Goal: Information Seeking & Learning: Learn about a topic

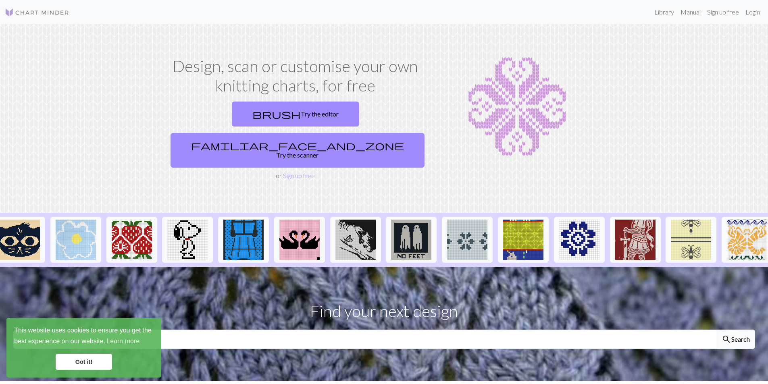
scroll to position [0, 631]
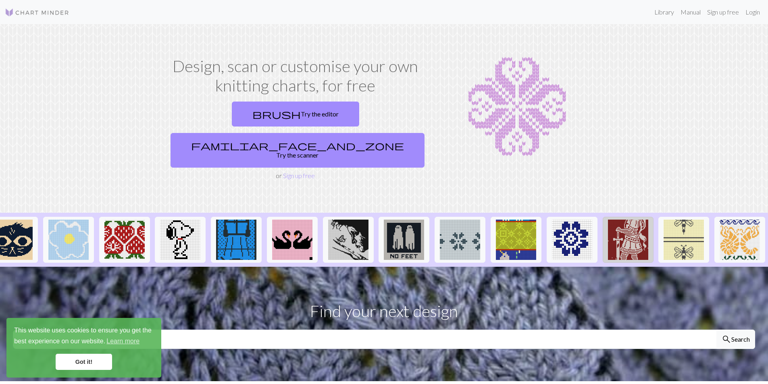
click at [624, 220] on img at bounding box center [628, 240] width 40 height 40
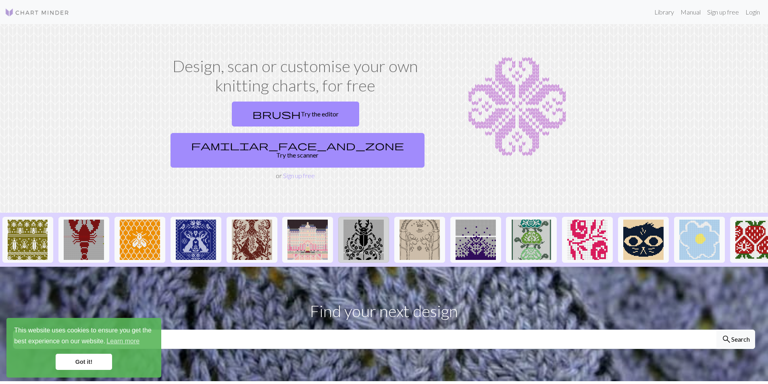
click at [357, 220] on img at bounding box center [364, 240] width 40 height 40
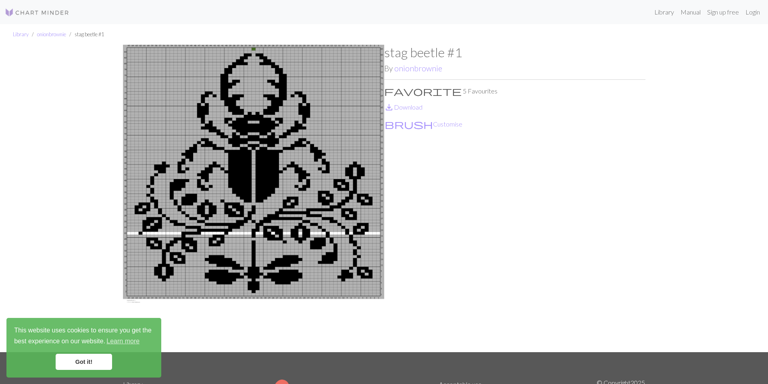
click at [277, 255] on img at bounding box center [253, 198] width 261 height 307
click at [276, 242] on img at bounding box center [253, 198] width 261 height 307
click at [54, 33] on link "onionbrownie" at bounding box center [51, 34] width 29 height 6
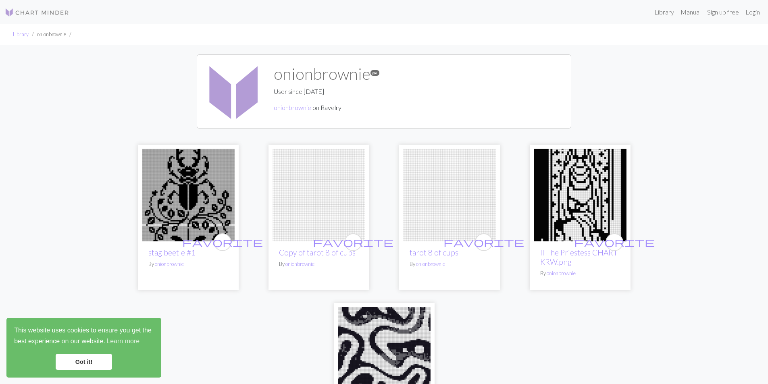
click at [595, 185] on img at bounding box center [580, 195] width 93 height 93
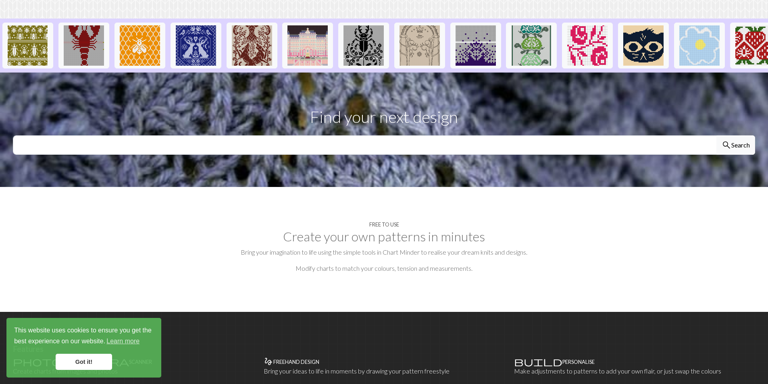
scroll to position [81, 0]
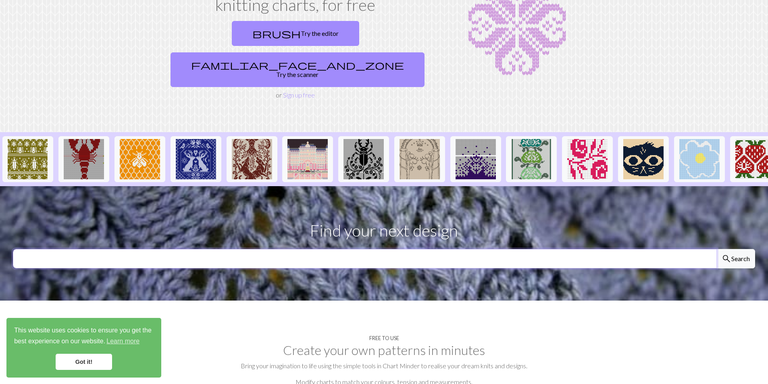
click at [263, 249] on input "text" at bounding box center [365, 258] width 704 height 19
type input "beetle"
click at [717, 249] on button "search Search" at bounding box center [736, 258] width 39 height 19
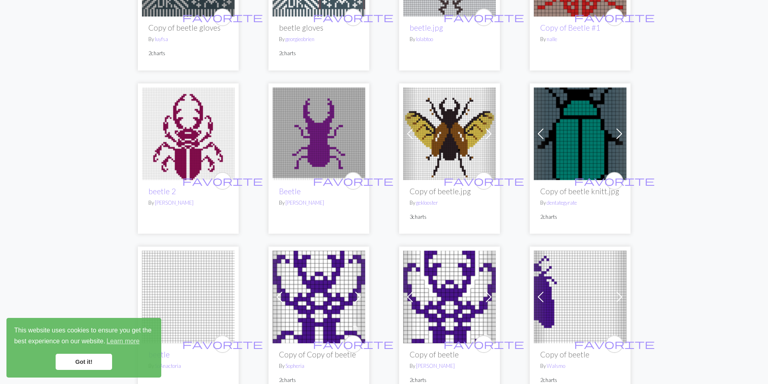
scroll to position [1687, 0]
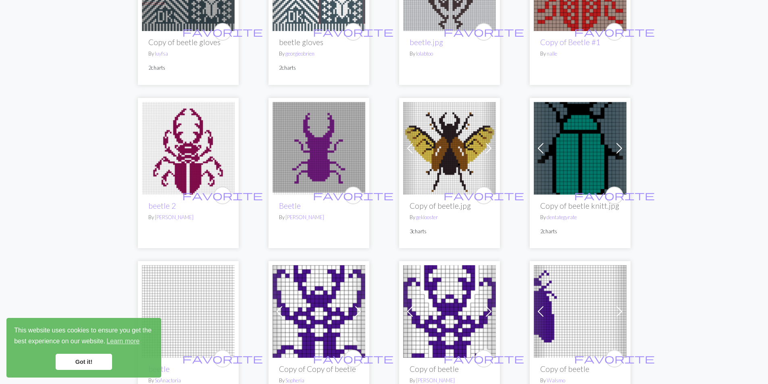
click at [184, 102] on img at bounding box center [188, 148] width 93 height 93
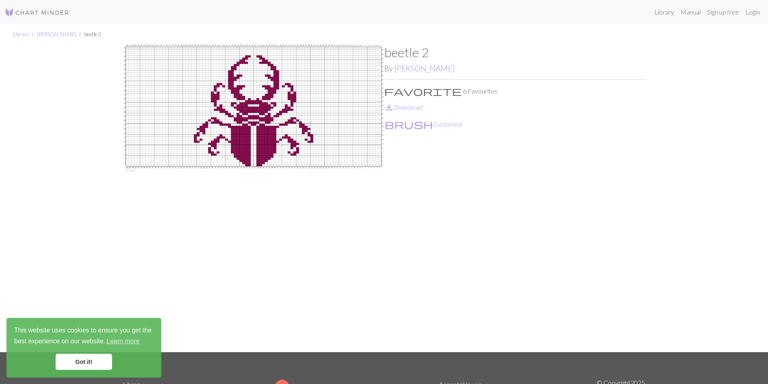
click at [263, 113] on img at bounding box center [253, 198] width 261 height 307
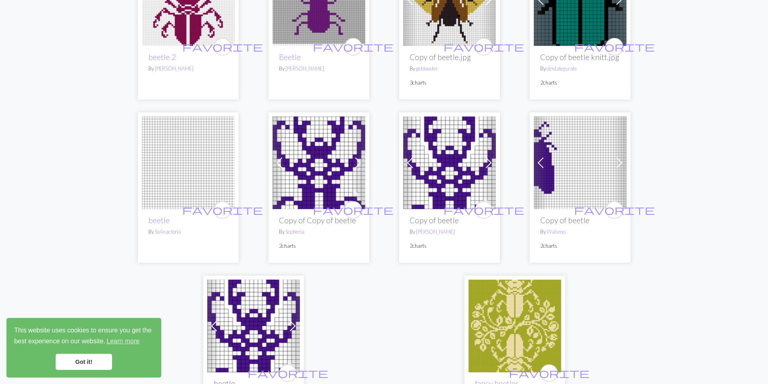
scroll to position [1855, 0]
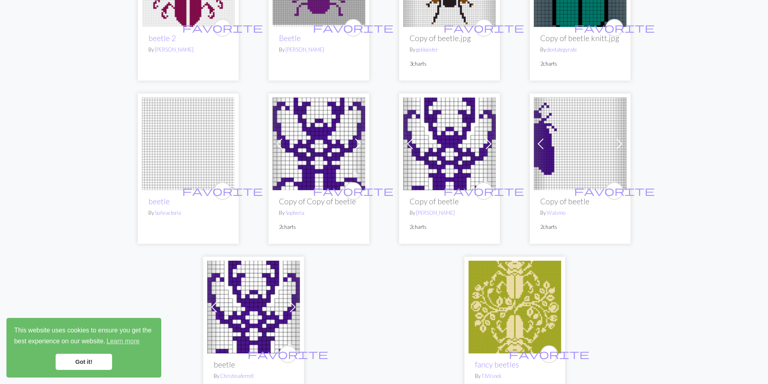
click at [540, 138] on span at bounding box center [540, 144] width 13 height 13
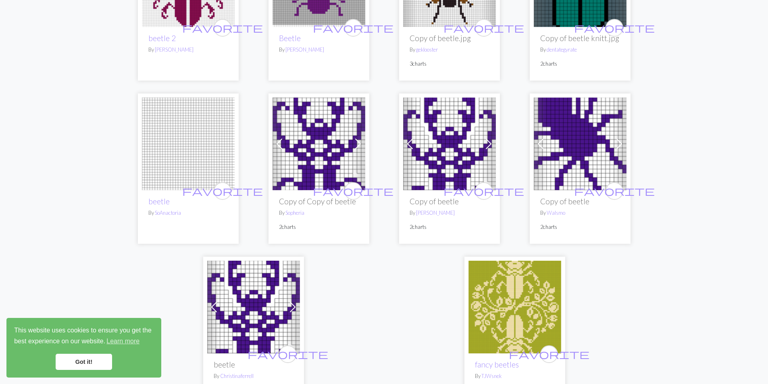
click at [540, 138] on span at bounding box center [540, 144] width 13 height 13
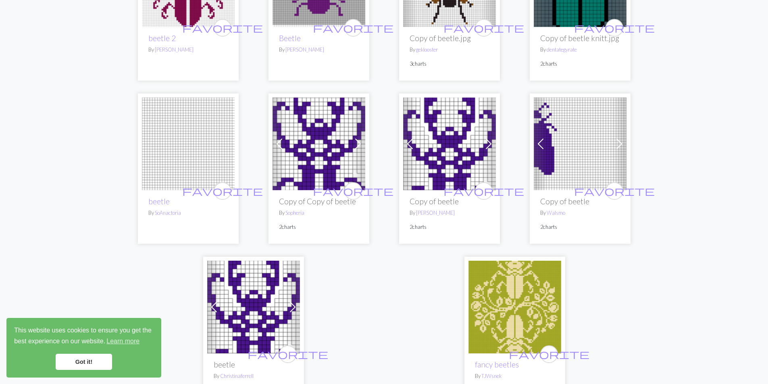
click at [540, 138] on span at bounding box center [540, 144] width 13 height 13
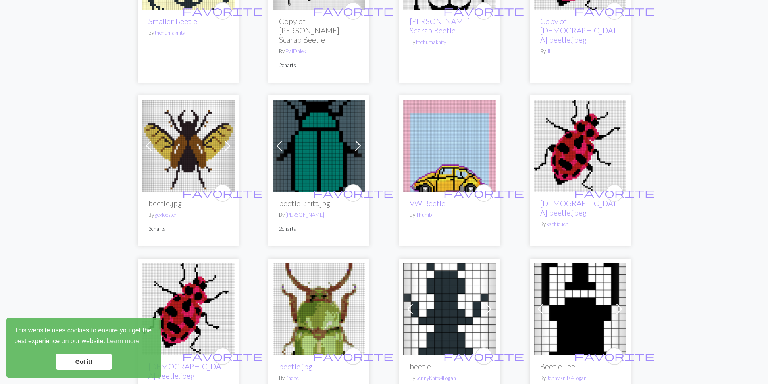
scroll to position [121, 0]
